Goal: Task Accomplishment & Management: Manage account settings

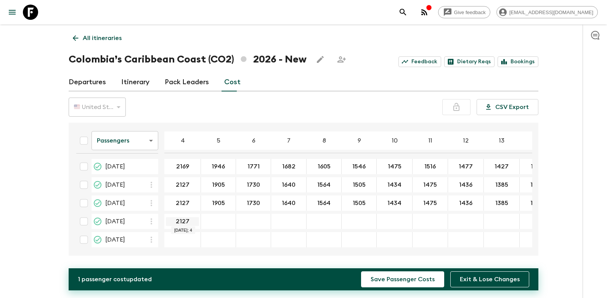
type input "2127"
type input "1905"
type input "1730"
type input "1640"
type input "1564"
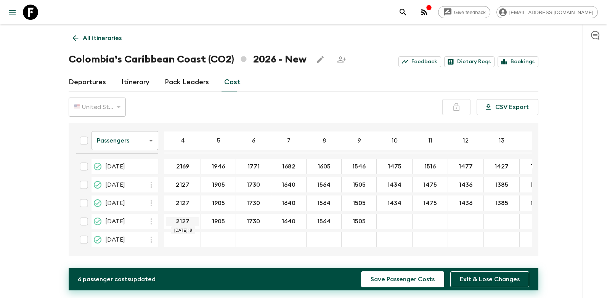
type input "1505"
type input "1434"
type input "1475"
type input "1436"
type input "1385"
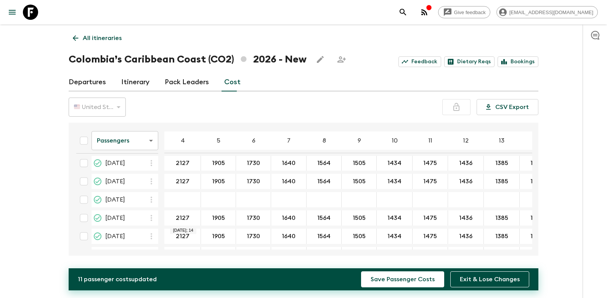
scroll to position [44, 0]
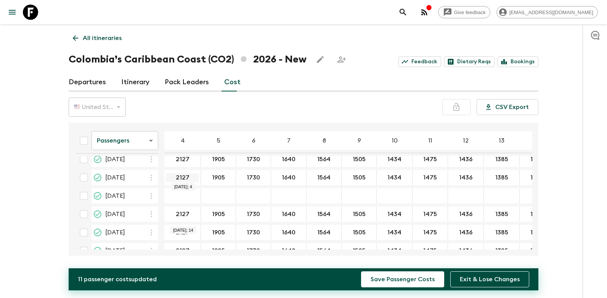
type input "1357"
type input "2127"
type input "1905"
type input "1730"
type input "1640"
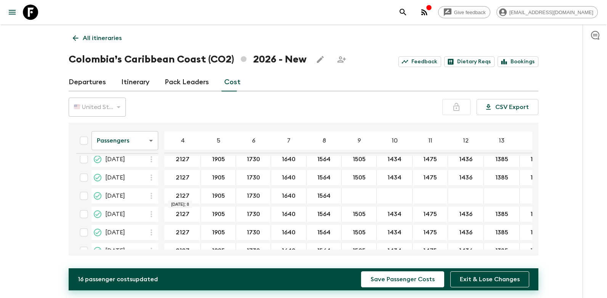
type input "1564"
type input "1505"
type input "1434"
type input "1475"
type input "1436"
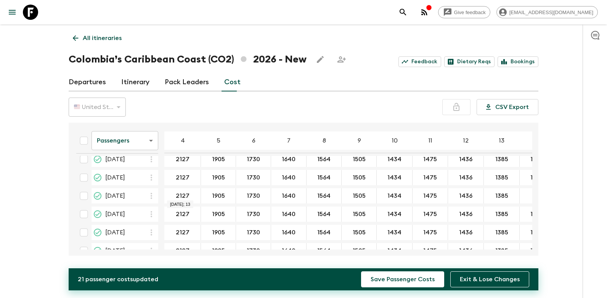
type input "1385"
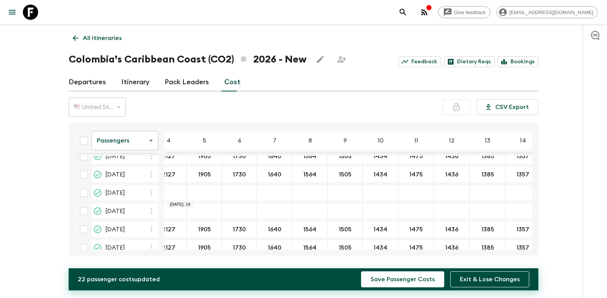
scroll to position [138, 0]
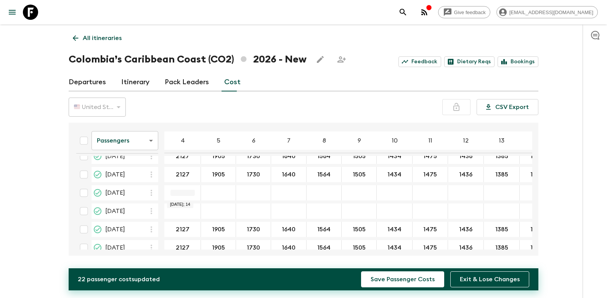
type input "1357"
type input "2127"
type input "1905"
type input "1730"
type input "1640"
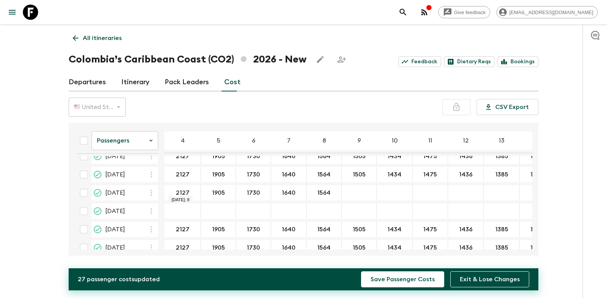
type input "1564"
type input "1505"
type input "1434"
type input "1475"
type input "1436"
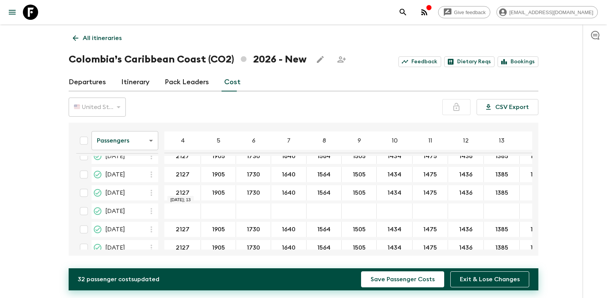
type input "1385"
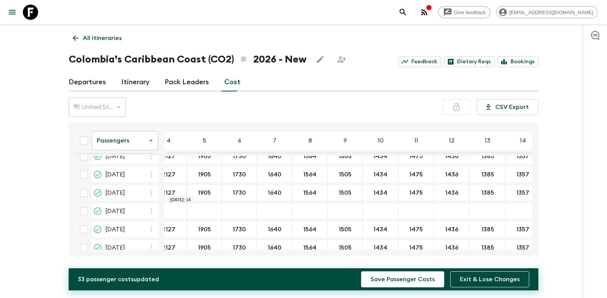
type input "1357"
click at [421, 281] on button "Save Passenger Costs" at bounding box center [402, 279] width 83 height 16
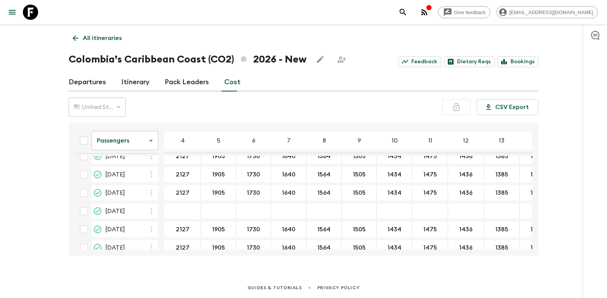
scroll to position [144, 14]
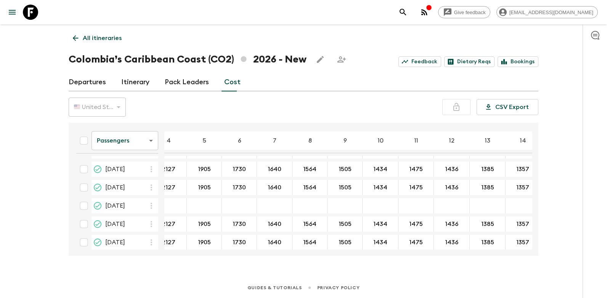
click at [141, 142] on body "Give feedback [EMAIL_ADDRESS][DOMAIN_NAME] All itineraries [GEOGRAPHIC_DATA]’s …" at bounding box center [303, 149] width 607 height 298
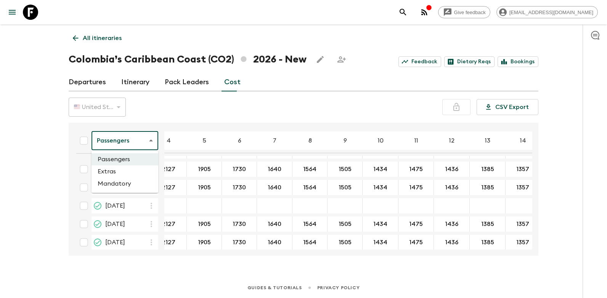
click at [129, 173] on li "Extras" at bounding box center [124, 171] width 67 height 12
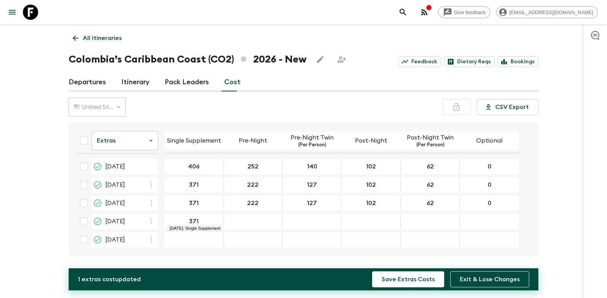
type input "371"
type input "222"
type input "127"
type input "102"
type input "62"
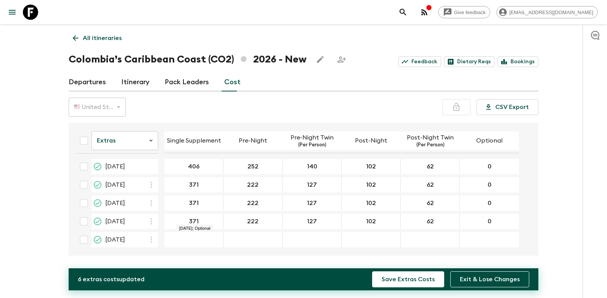
type input "0"
click at [202, 235] on div "12 Jul 2026; Single Supplement" at bounding box center [193, 239] width 59 height 15
click at [197, 235] on div "12 Jul 2026; Single Supplement" at bounding box center [193, 239] width 59 height 15
type input "371"
type input "222"
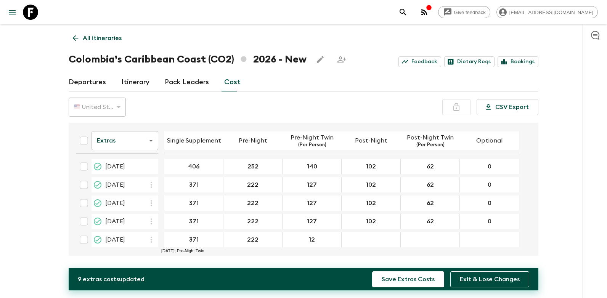
type input "127"
type input "102"
type input "62"
type input "0"
drag, startPoint x: 532, startPoint y: 158, endPoint x: 532, endPoint y: 165, distance: 6.9
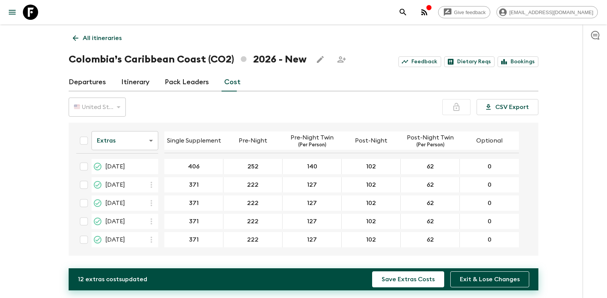
click at [532, 165] on div "Extras extrasCost ​ Single Supplement Pre-Night Pre-Night Twin (Per Person) Pos…" at bounding box center [304, 189] width 470 height 133
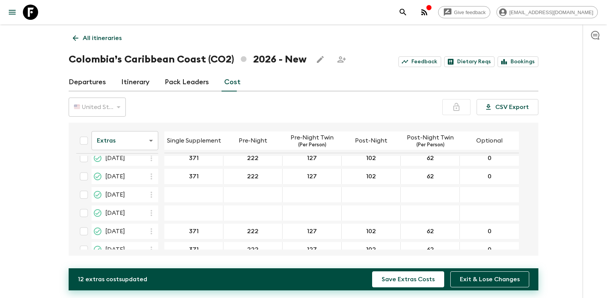
scroll to position [141, 0]
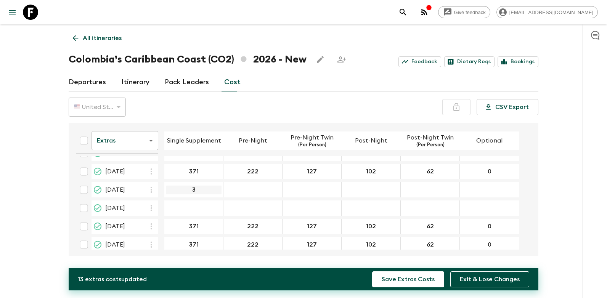
type input "371"
type input "222"
click at [372, 271] on button "Save Extras Costs" at bounding box center [408, 279] width 72 height 16
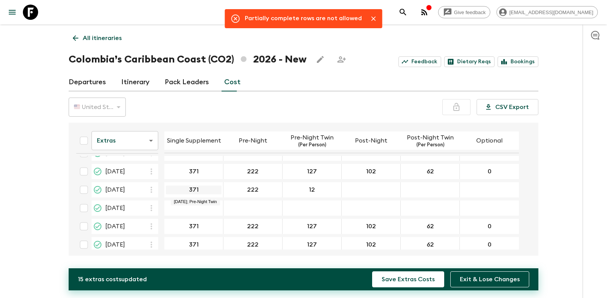
type input "127"
type input "102"
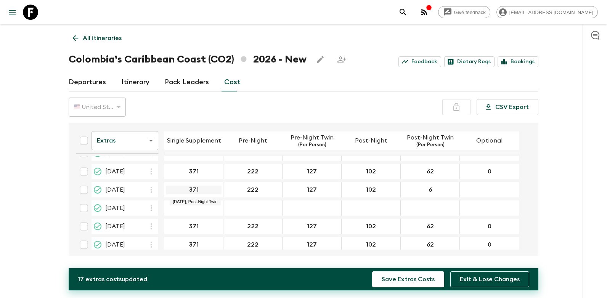
type input "62"
type input "0"
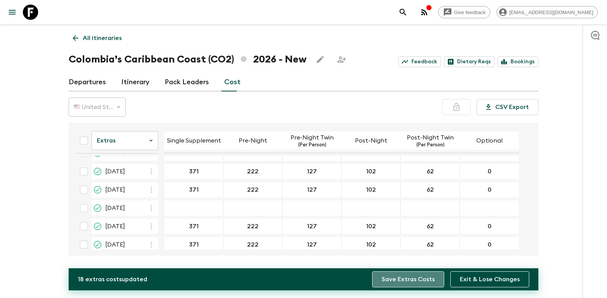
click at [425, 280] on button "Save Extras Costs" at bounding box center [408, 279] width 72 height 16
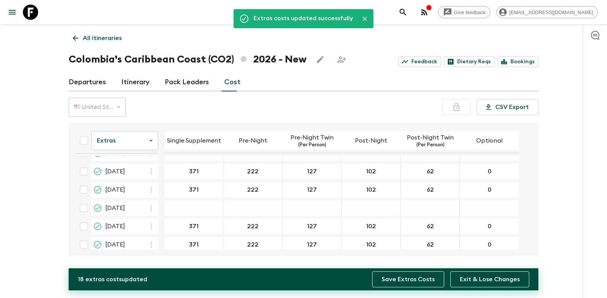
scroll to position [142, 0]
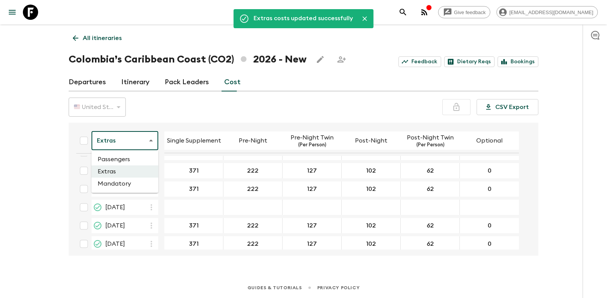
click at [149, 148] on body "Give feedback [EMAIL_ADDRESS][DOMAIN_NAME] Extras costs updated successfully Al…" at bounding box center [303, 149] width 607 height 298
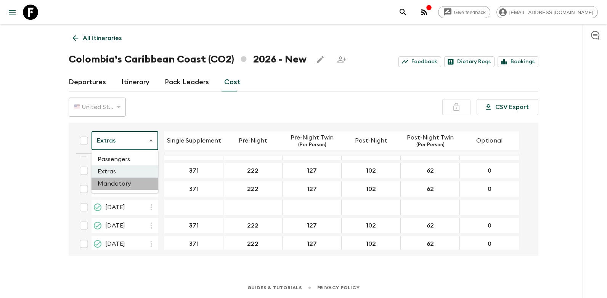
click at [130, 183] on li "Mandatory" at bounding box center [124, 184] width 67 height 12
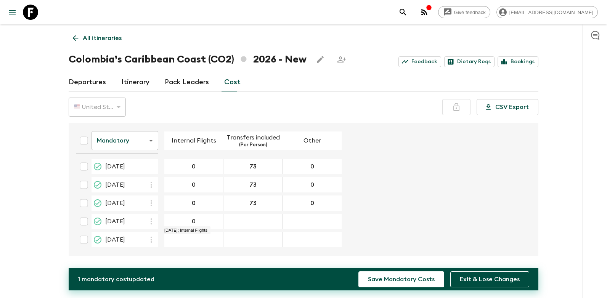
type input "0"
type input "73"
type input "0"
type input "73"
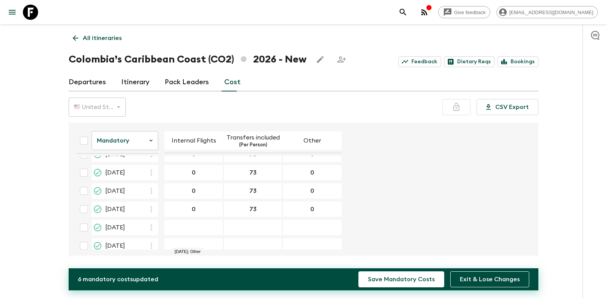
scroll to position [136, 0]
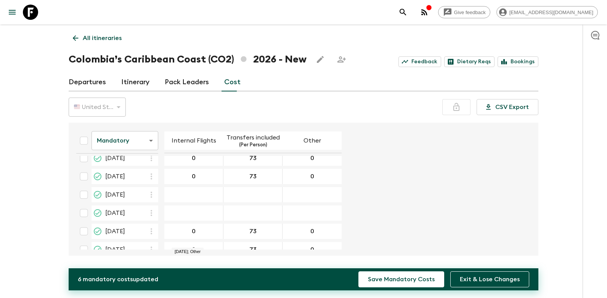
type input "0"
click at [215, 197] on div "07 Nov 2026; Internal Flights" at bounding box center [193, 194] width 59 height 15
type input "0"
type input "73"
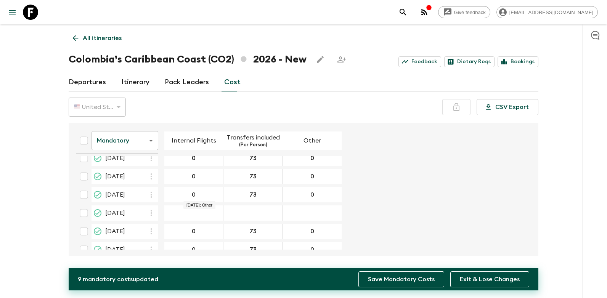
type input "0"
click at [382, 284] on button "Save Mandatory Costs" at bounding box center [401, 279] width 86 height 16
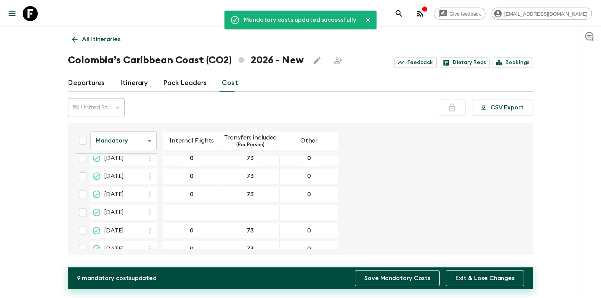
scroll to position [142, 0]
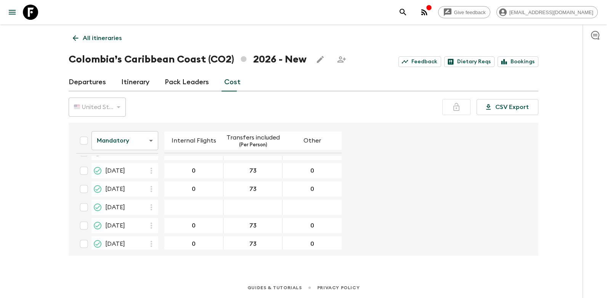
click at [544, 148] on div "All itineraries [GEOGRAPHIC_DATA]’s Caribbean Coast (CO2) 2026 - New Feedback D…" at bounding box center [303, 140] width 488 height 232
click at [89, 77] on link "Departures" at bounding box center [87, 82] width 37 height 18
